Goal: Register for event/course

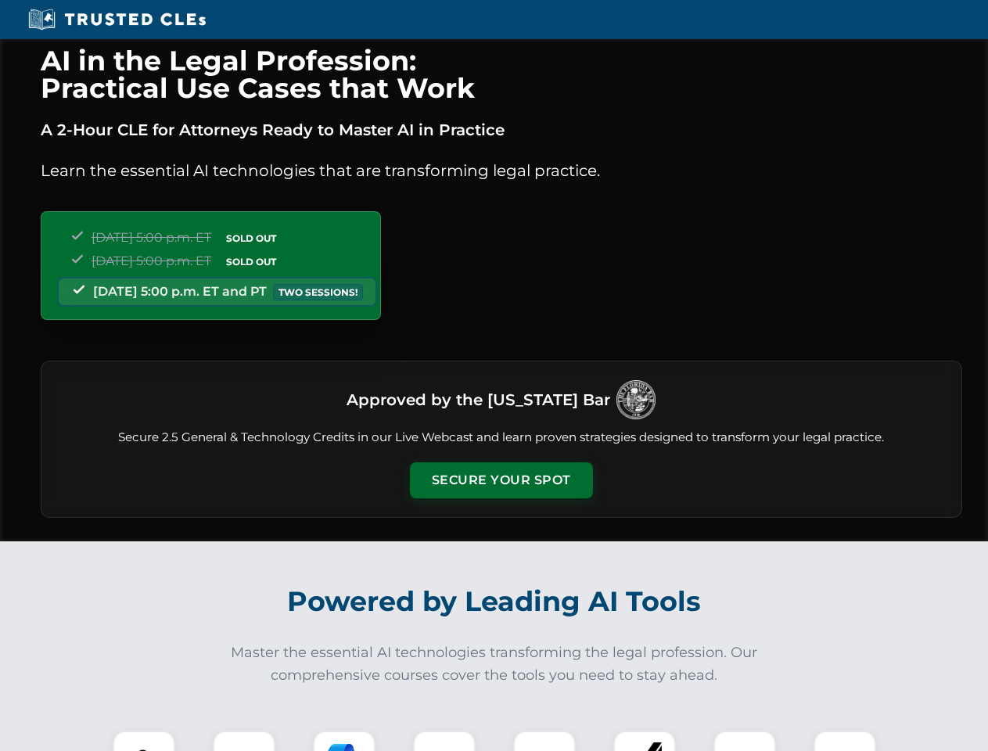
click at [501, 480] on button "Secure Your Spot" at bounding box center [501, 480] width 183 height 36
click at [144, 741] on img at bounding box center [143, 761] width 45 height 45
click at [244, 741] on div at bounding box center [244, 762] width 63 height 63
click at [344, 741] on div at bounding box center [344, 762] width 63 height 63
click at [444, 741] on img at bounding box center [444, 762] width 44 height 44
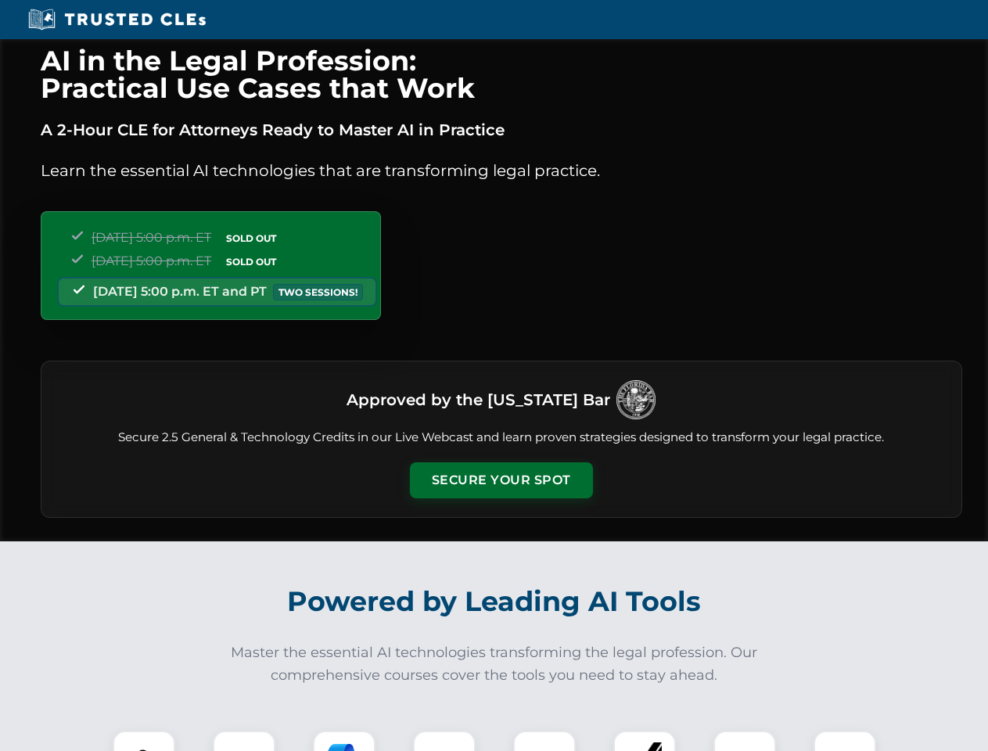
click at [544, 741] on div at bounding box center [544, 762] width 63 height 63
click at [644, 741] on div at bounding box center [644, 762] width 63 height 63
click at [745, 741] on img at bounding box center [745, 762] width 44 height 44
click at [845, 741] on img at bounding box center [845, 762] width 44 height 44
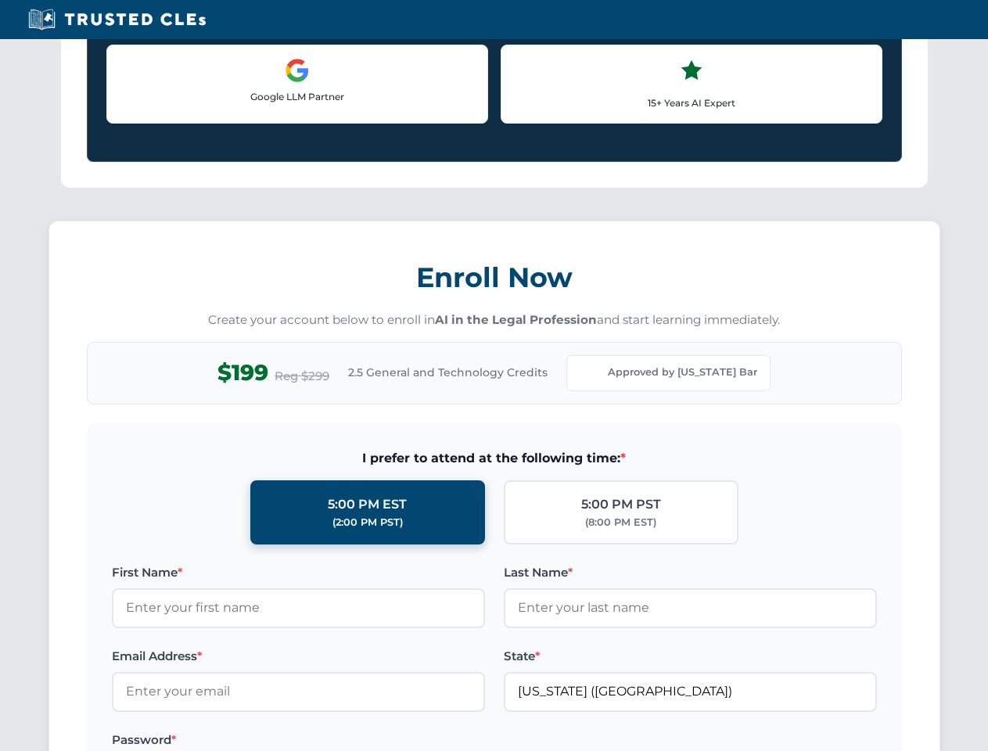
scroll to position [1356, 0]
